Goal: Task Accomplishment & Management: Use online tool/utility

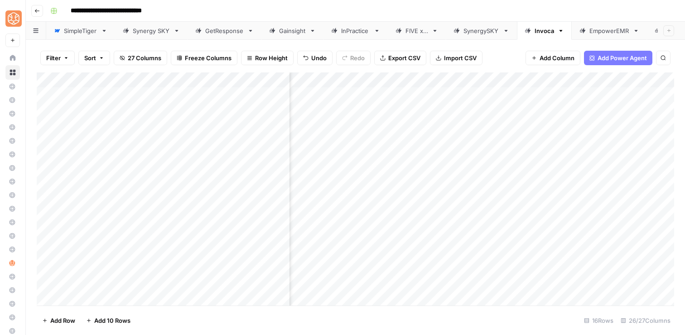
scroll to position [0, 662]
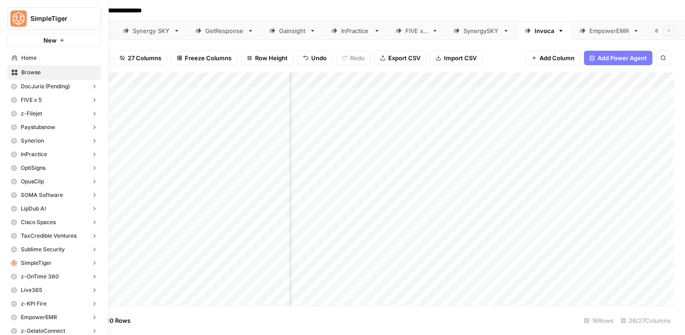
click at [15, 60] on icon at bounding box center [14, 58] width 6 height 6
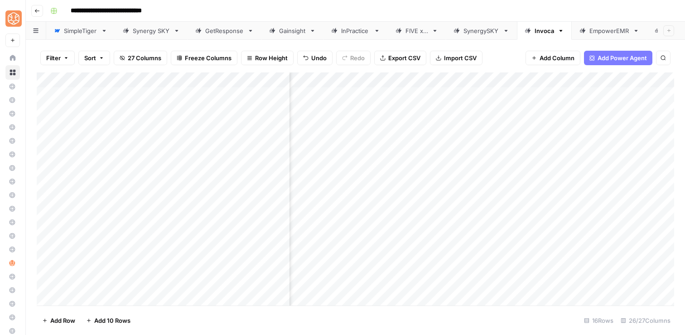
scroll to position [0, 570]
click at [438, 263] on div "Add Column" at bounding box center [355, 188] width 637 height 233
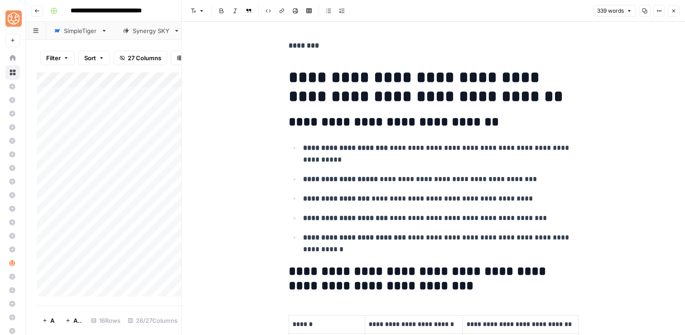
click at [674, 13] on icon "button" at bounding box center [673, 10] width 5 height 5
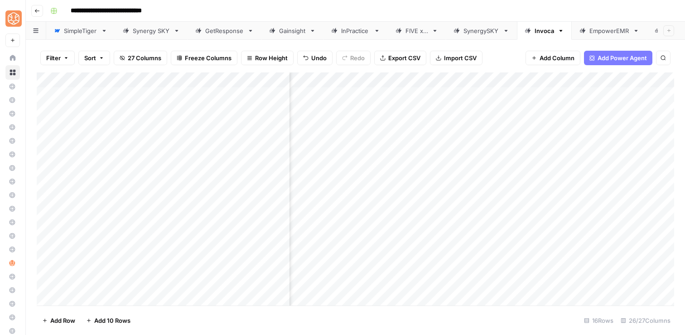
scroll to position [0, 182]
click at [488, 265] on div "Add Column" at bounding box center [355, 188] width 637 height 233
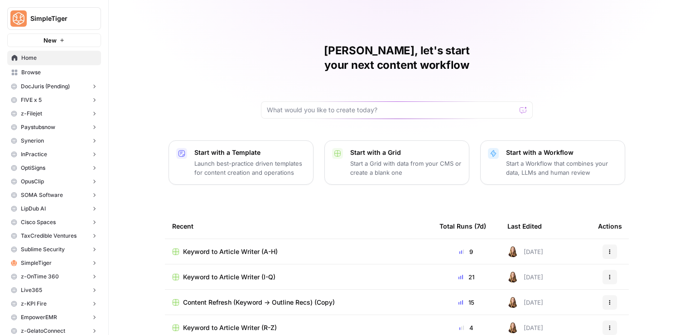
click at [239, 247] on span "Keyword to Article Writer (A-H)" at bounding box center [230, 251] width 95 height 9
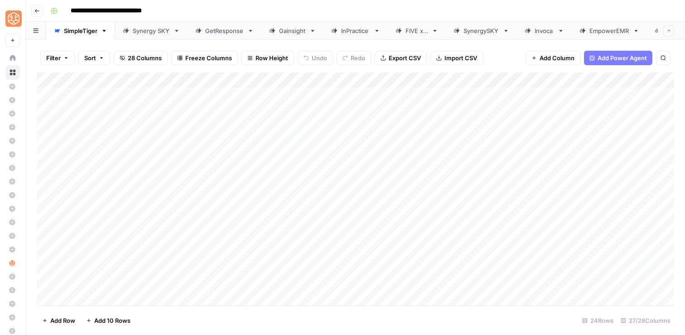
click at [538, 29] on div "Invoca" at bounding box center [544, 30] width 19 height 9
click at [477, 230] on div "Add Column" at bounding box center [355, 188] width 637 height 233
click at [503, 233] on div "Add Column" at bounding box center [355, 188] width 637 height 233
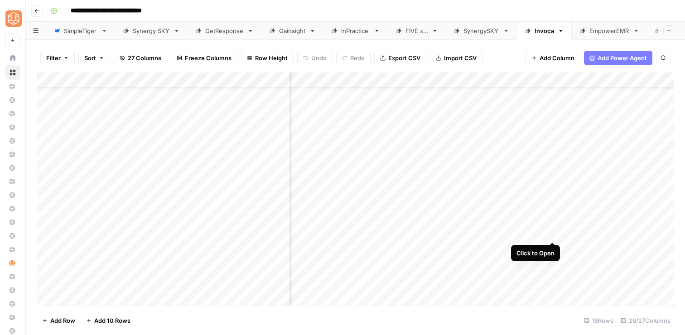
click at [554, 232] on div "Add Column" at bounding box center [355, 188] width 637 height 233
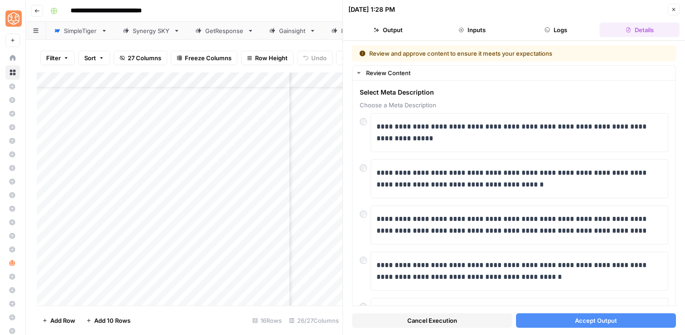
click at [637, 324] on button "Accept Output" at bounding box center [596, 320] width 160 height 14
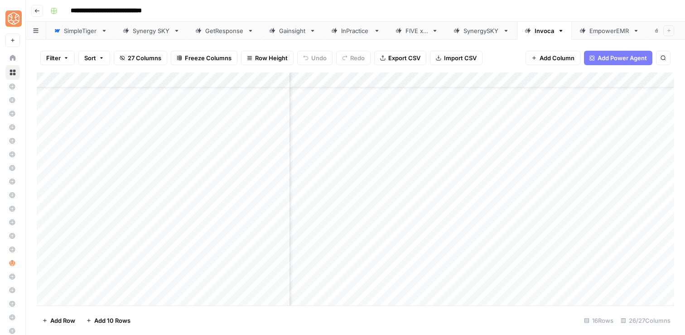
scroll to position [31, 789]
